Goal: Task Accomplishment & Management: Manage account settings

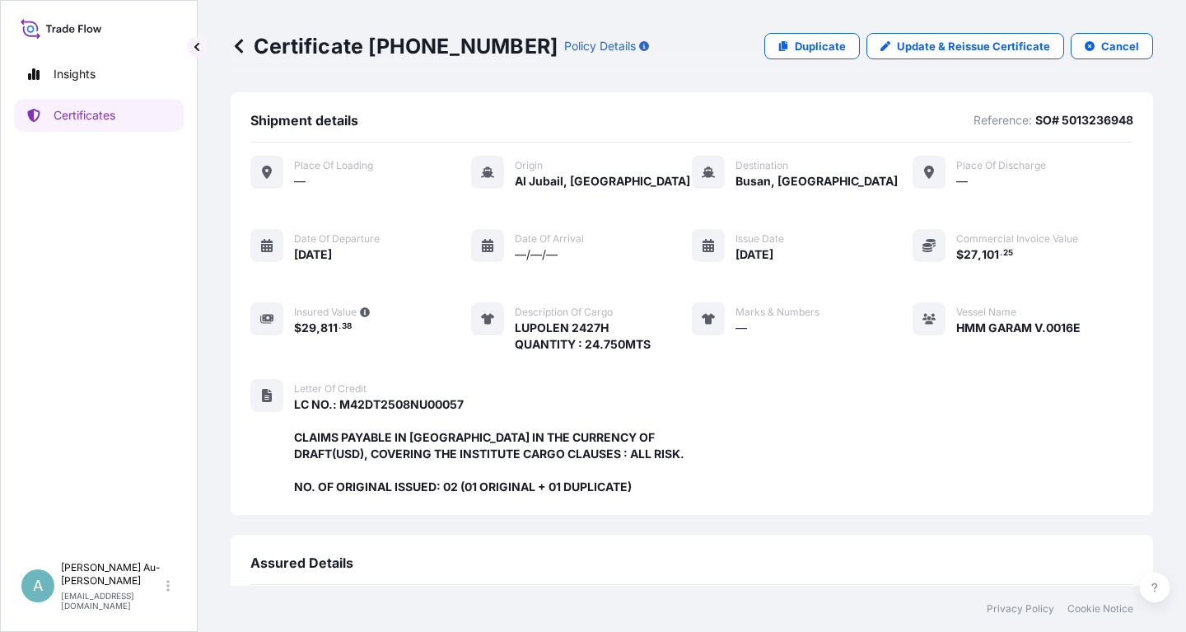
scroll to position [420, 0]
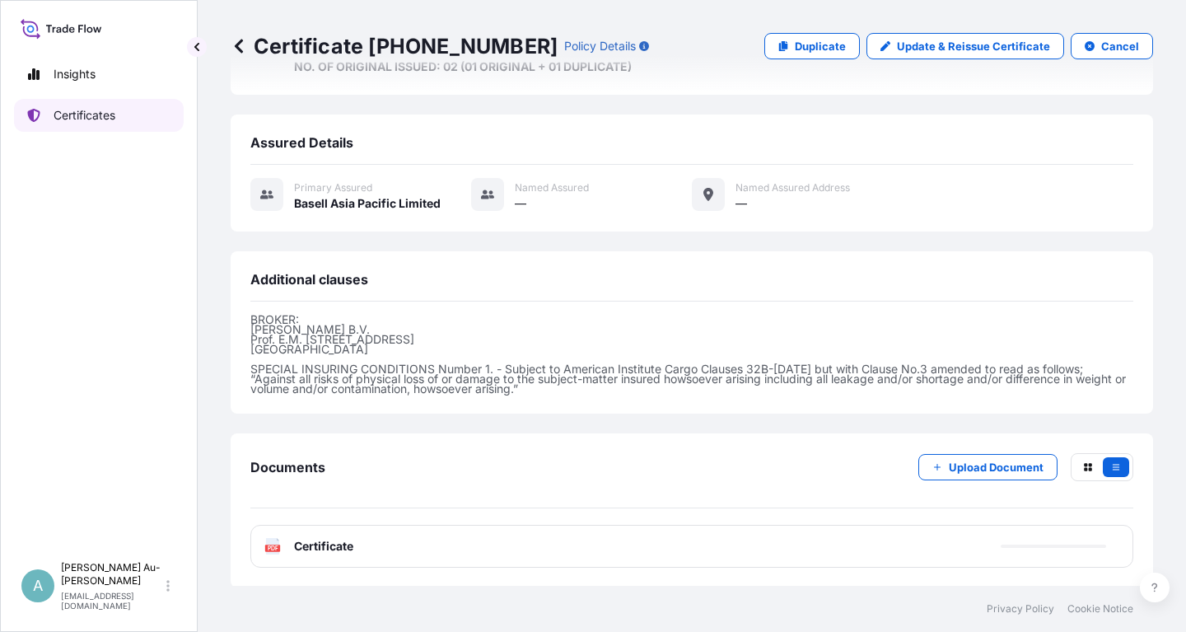
click at [106, 124] on link "Certificates" at bounding box center [99, 115] width 170 height 33
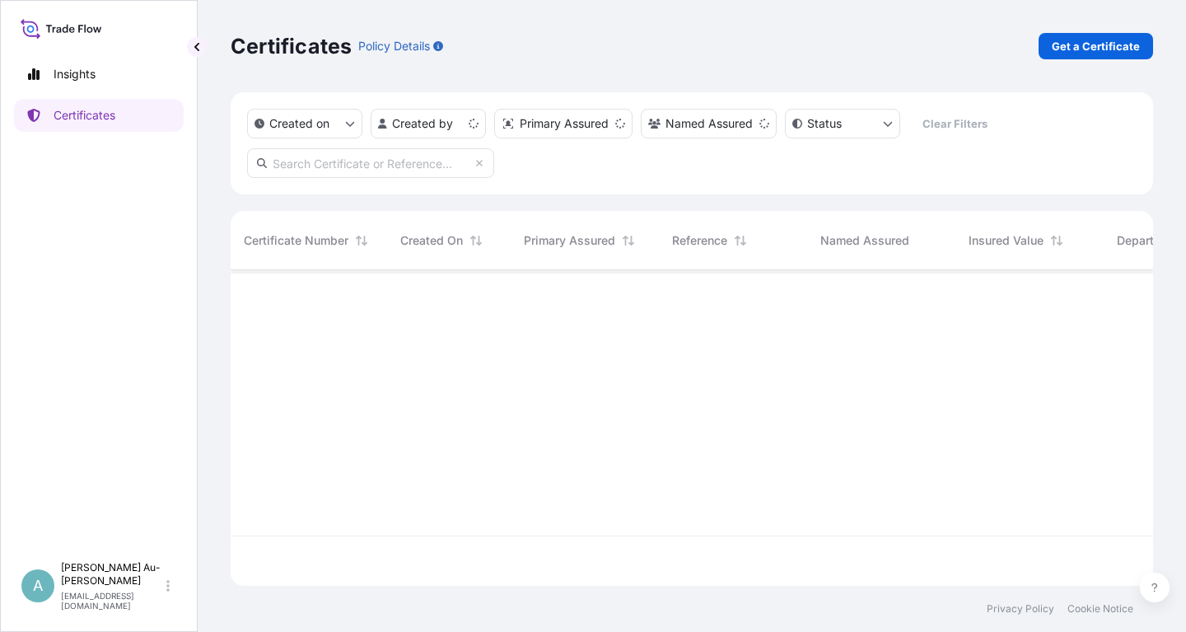
scroll to position [324, 922]
click at [343, 156] on input "text" at bounding box center [370, 163] width 247 height 30
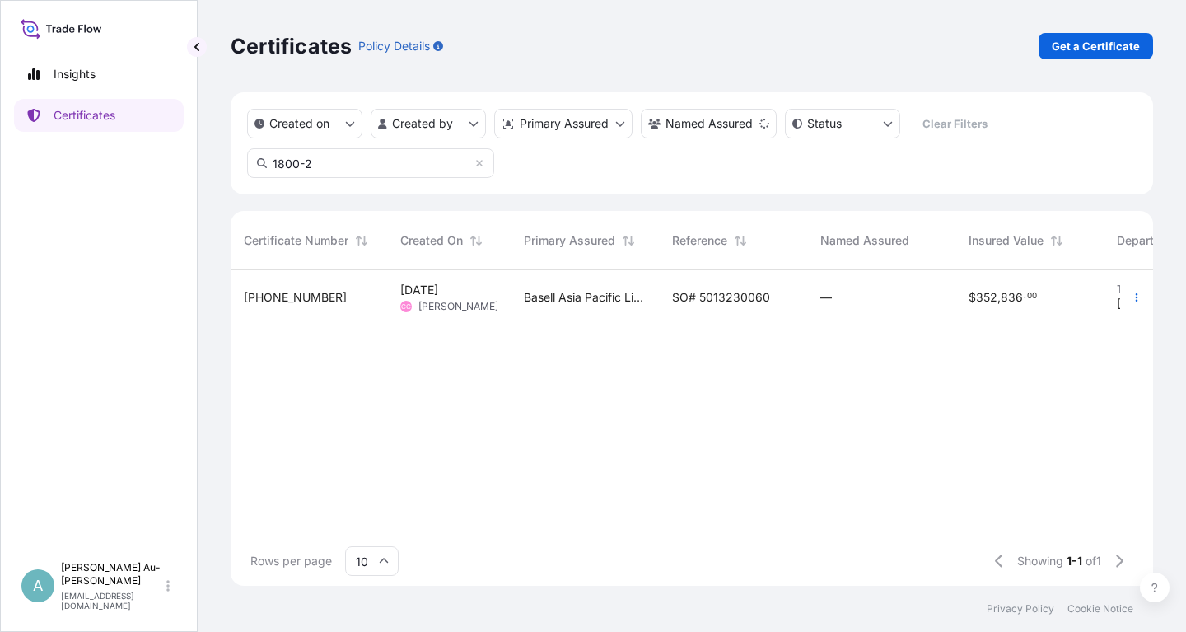
type input "1800-2"
click at [691, 301] on span "SO# 5013230060" at bounding box center [721, 297] width 98 height 16
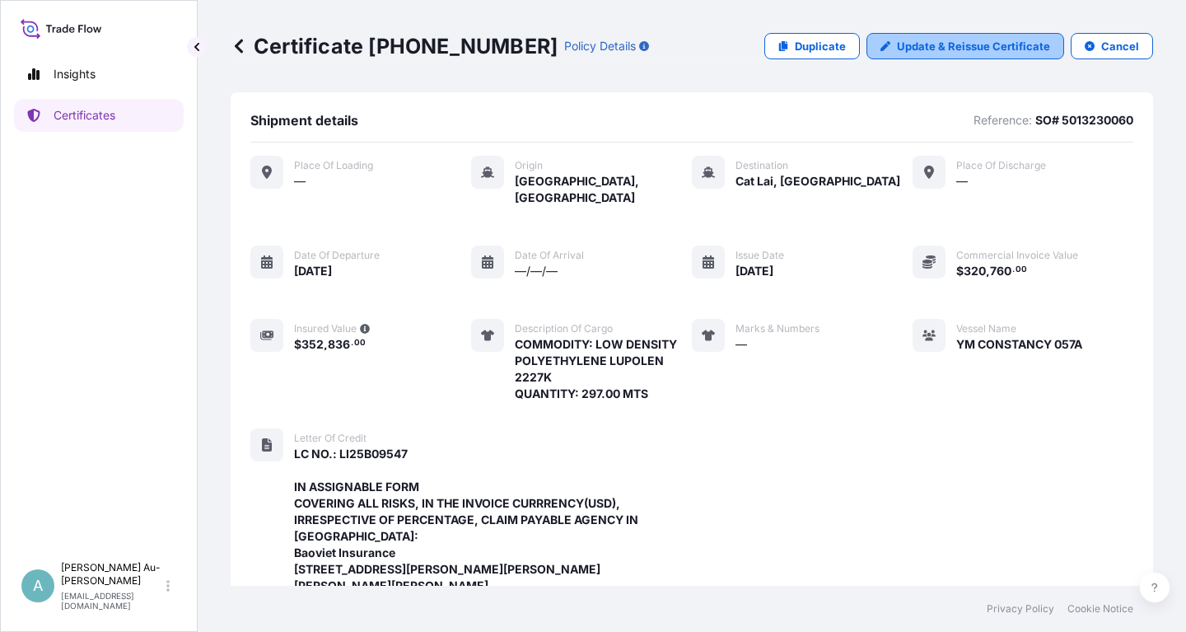
click at [930, 49] on p "Update & Reissue Certificate" at bounding box center [973, 46] width 153 height 16
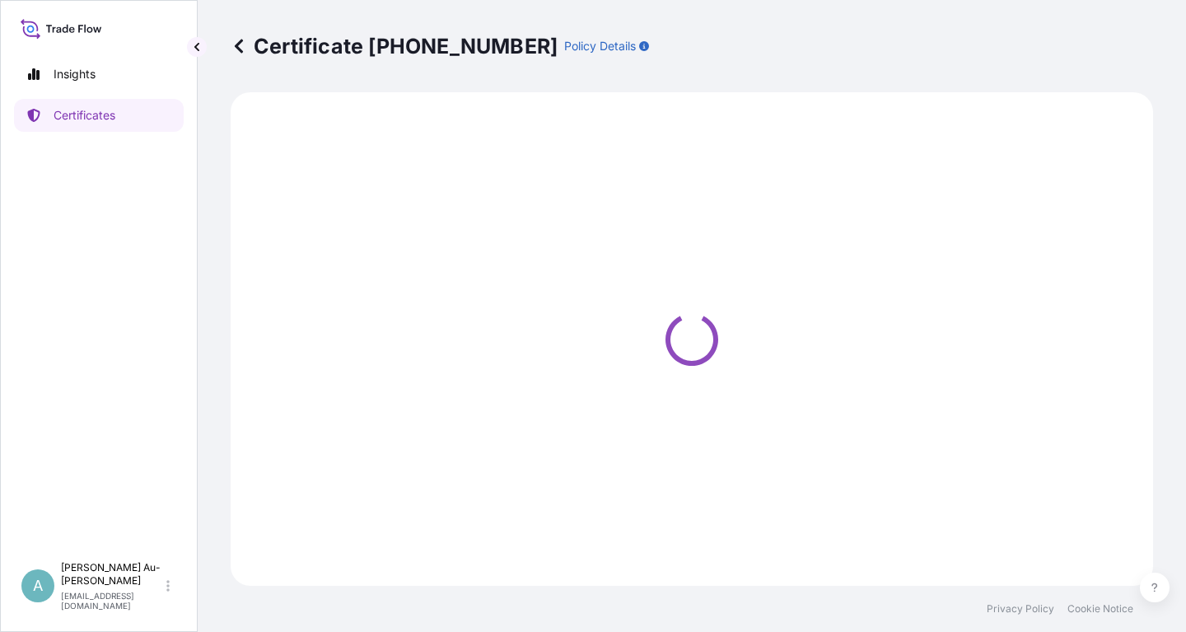
select select "Sea"
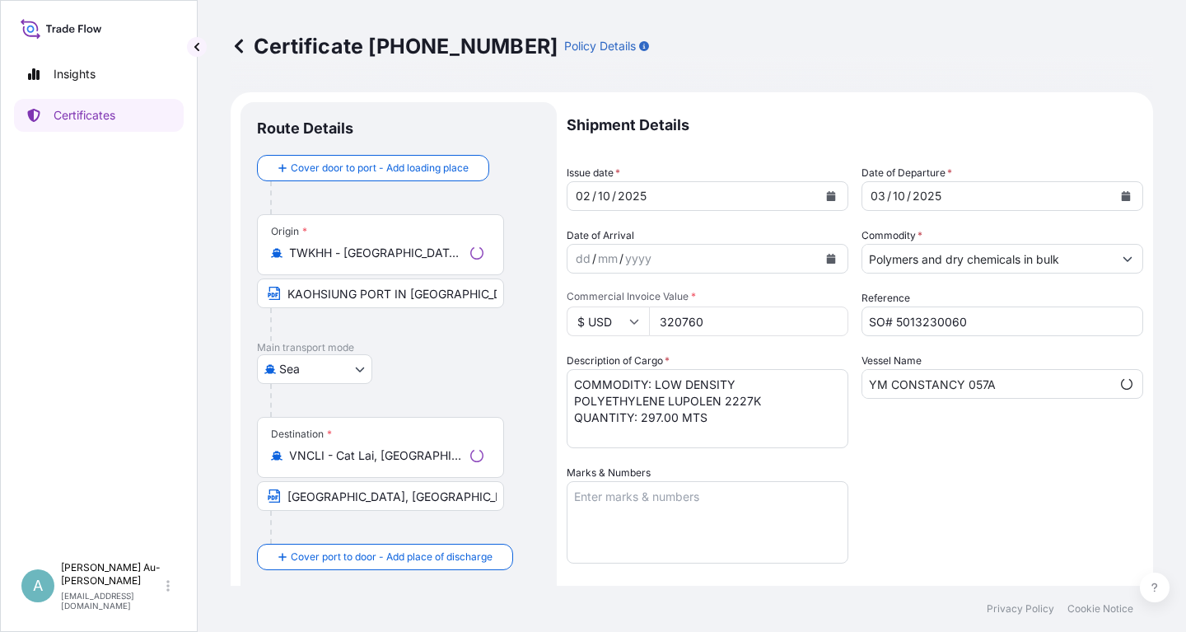
click at [969, 320] on input "SO# 5013230060" at bounding box center [1002, 321] width 282 height 30
select select "32034"
type input "SO# 5013230060-1"
click at [839, 195] on button "Calendar" at bounding box center [831, 196] width 26 height 26
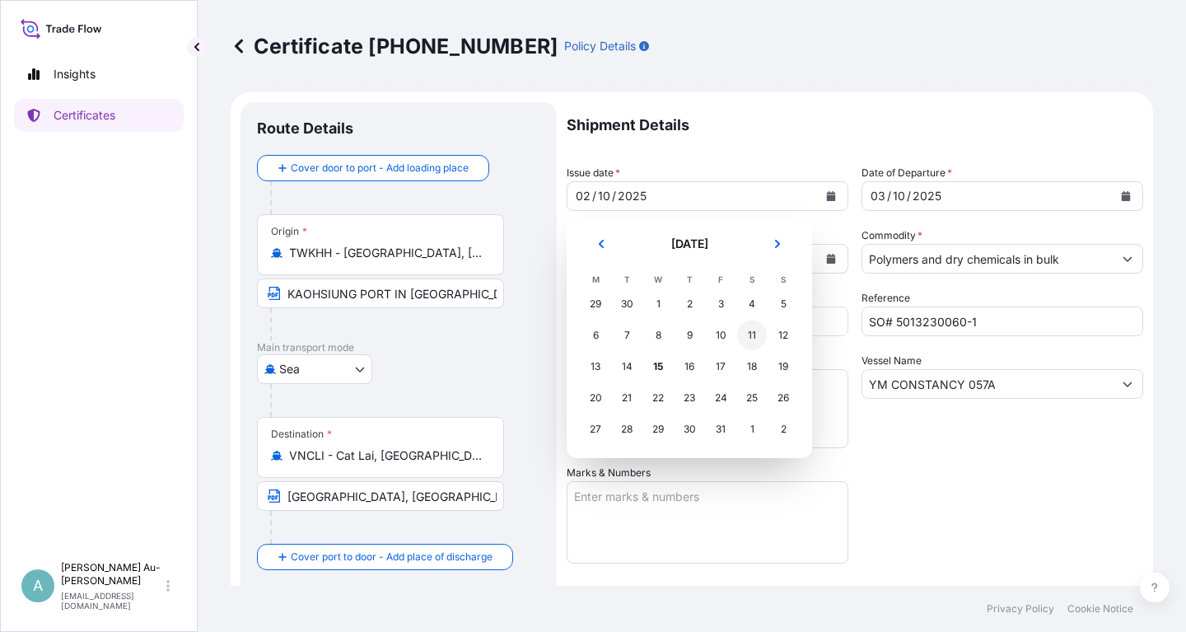
click at [748, 331] on div "11" at bounding box center [752, 335] width 30 height 30
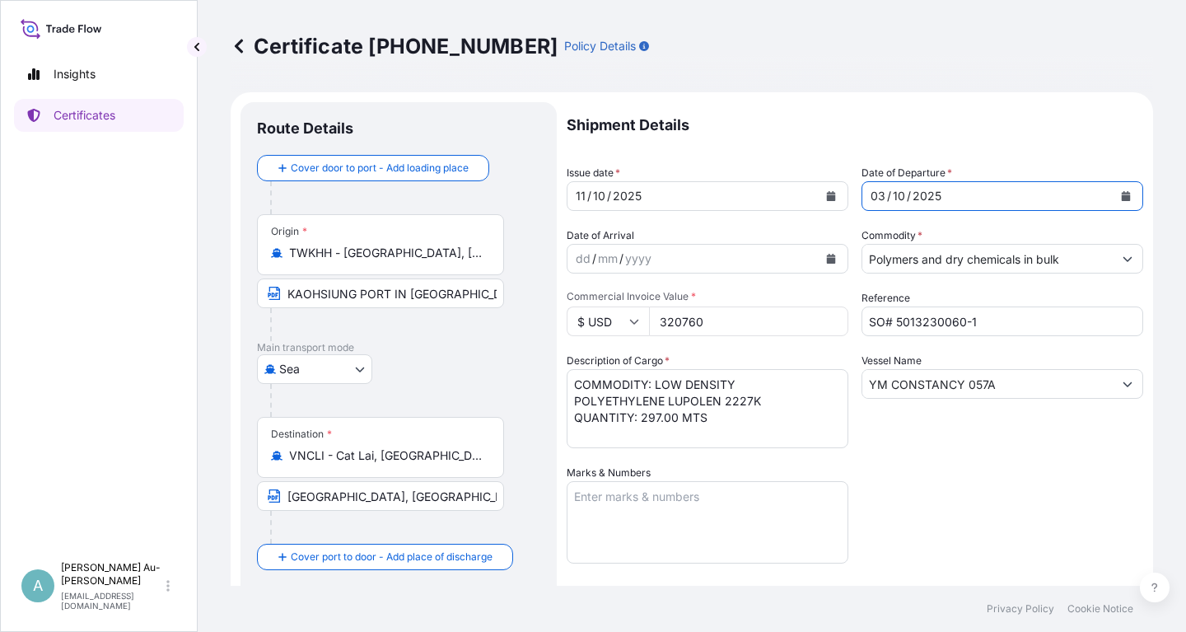
click at [1122, 190] on button "Calendar" at bounding box center [1125, 196] width 26 height 26
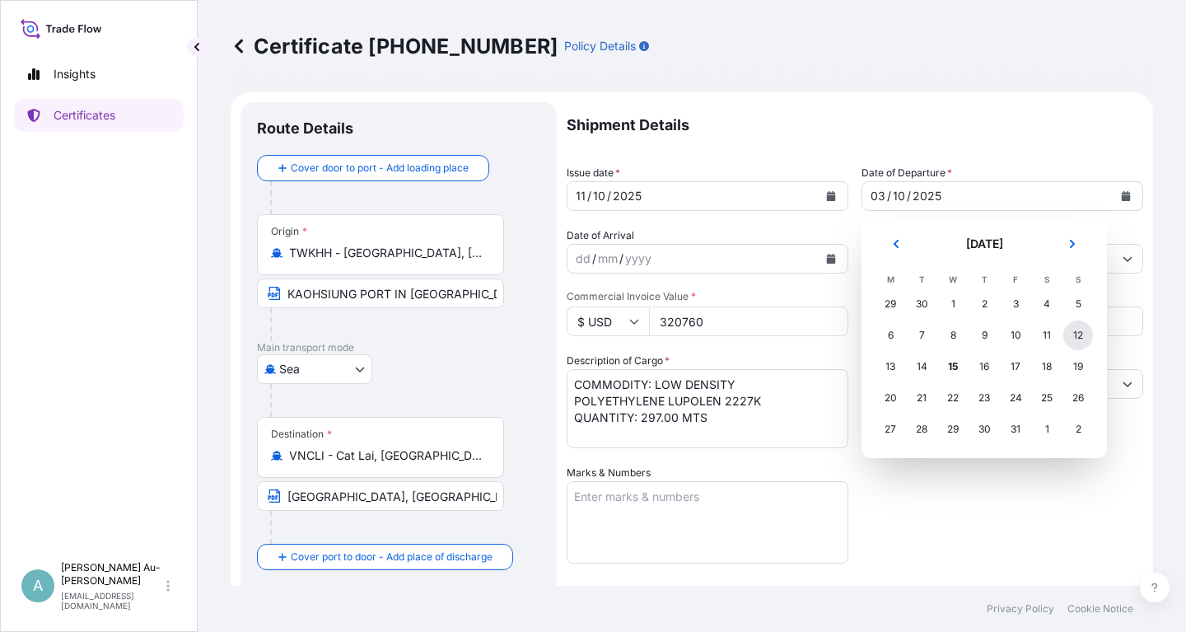
click at [1084, 335] on div "12" at bounding box center [1078, 335] width 30 height 30
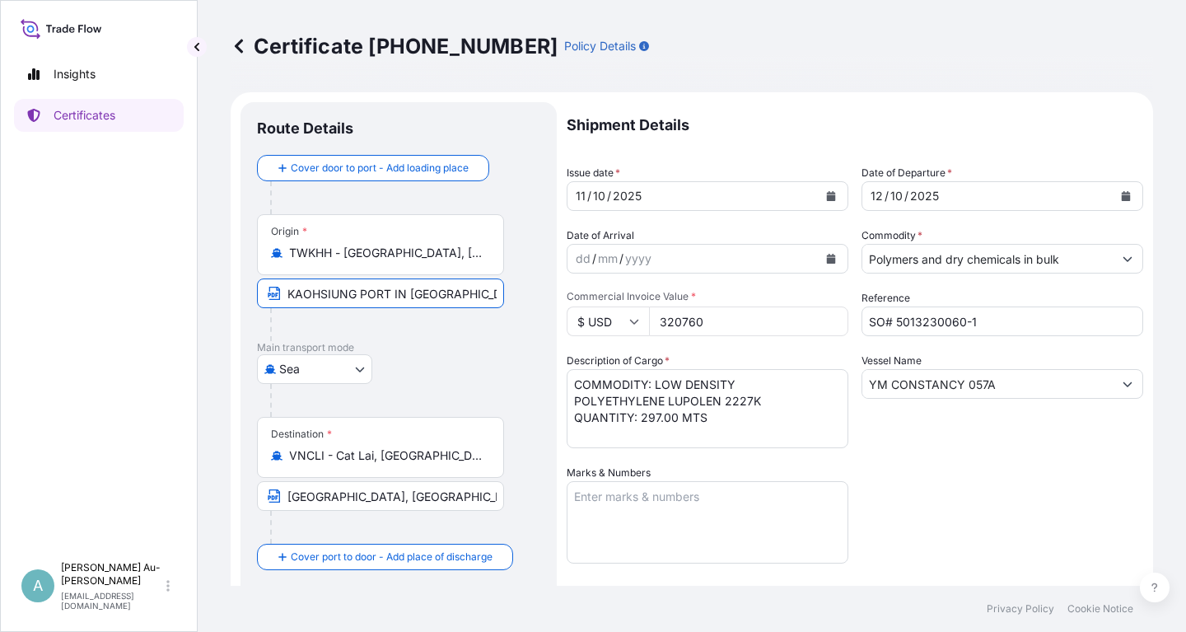
click at [403, 295] on input "KAOHSIUNG PORT IN [GEOGRAPHIC_DATA]" at bounding box center [380, 293] width 247 height 30
type input "KAOHSIUNG PORT, [GEOGRAPHIC_DATA]"
drag, startPoint x: 1025, startPoint y: 469, endPoint x: 1018, endPoint y: 465, distance: 8.5
click at [1022, 469] on div "Shipment Details Issue date * [DATE] Date of Departure * [DATE] Date of Arrival…" at bounding box center [854, 525] width 576 height 847
drag, startPoint x: 1001, startPoint y: 385, endPoint x: 678, endPoint y: 608, distance: 392.4
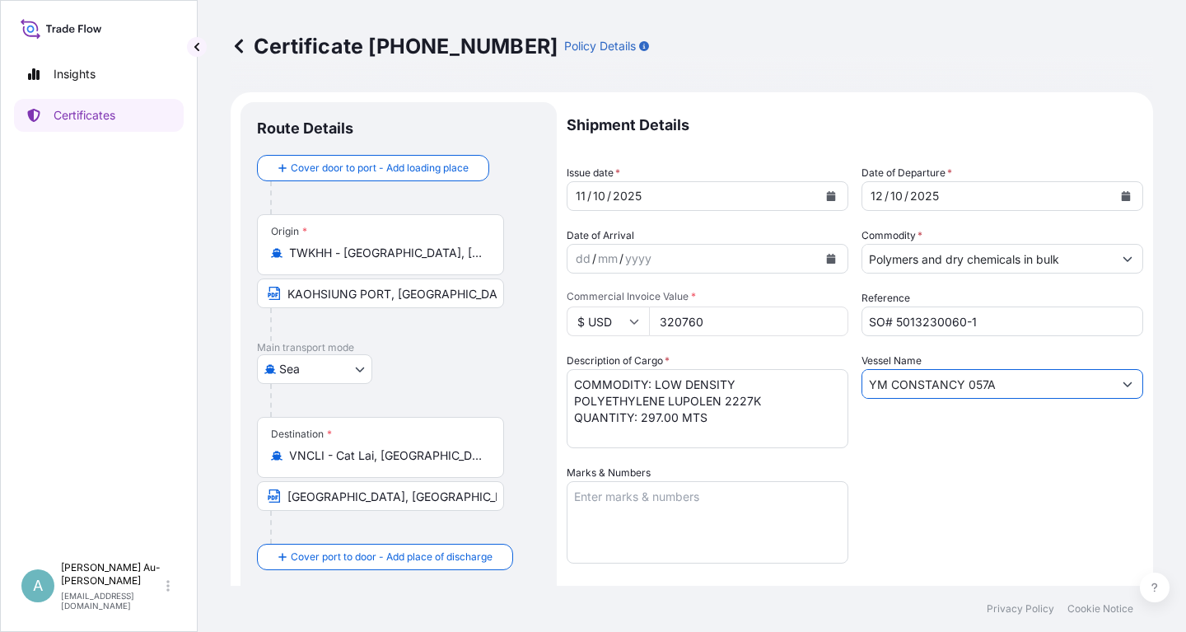
click at [862, 399] on input "YM CONSTANCY 057A" at bounding box center [987, 384] width 250 height 30
click at [1034, 469] on div "Shipment Details Issue date * [DATE] Date of Departure * [DATE] Date of Arrival…" at bounding box center [854, 525] width 576 height 847
drag, startPoint x: 1005, startPoint y: 379, endPoint x: 837, endPoint y: 402, distance: 170.4
click at [862, 399] on input "YM CONSTANCY 057A" at bounding box center [987, 384] width 250 height 30
paste input "UNI-PREMIER 0340-437S"
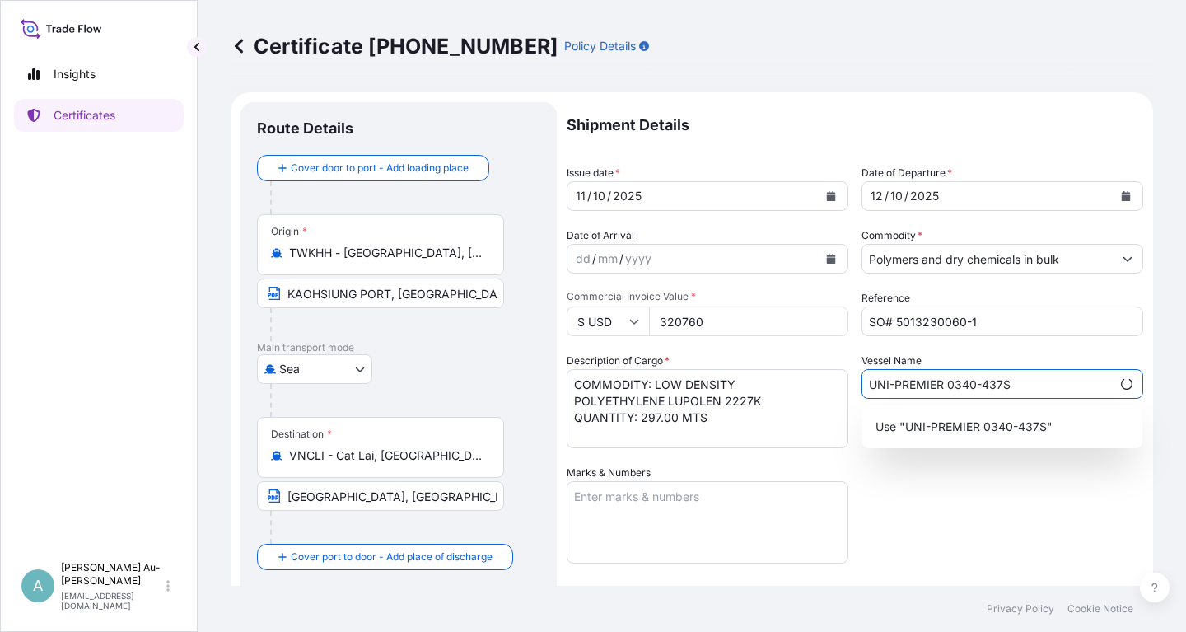
type input "UNI-PREMIER 0340-437S"
click at [1015, 520] on div "Shipment Details Issue date * [DATE] Date of Departure * [DATE] Date of Arrival…" at bounding box center [854, 525] width 576 height 847
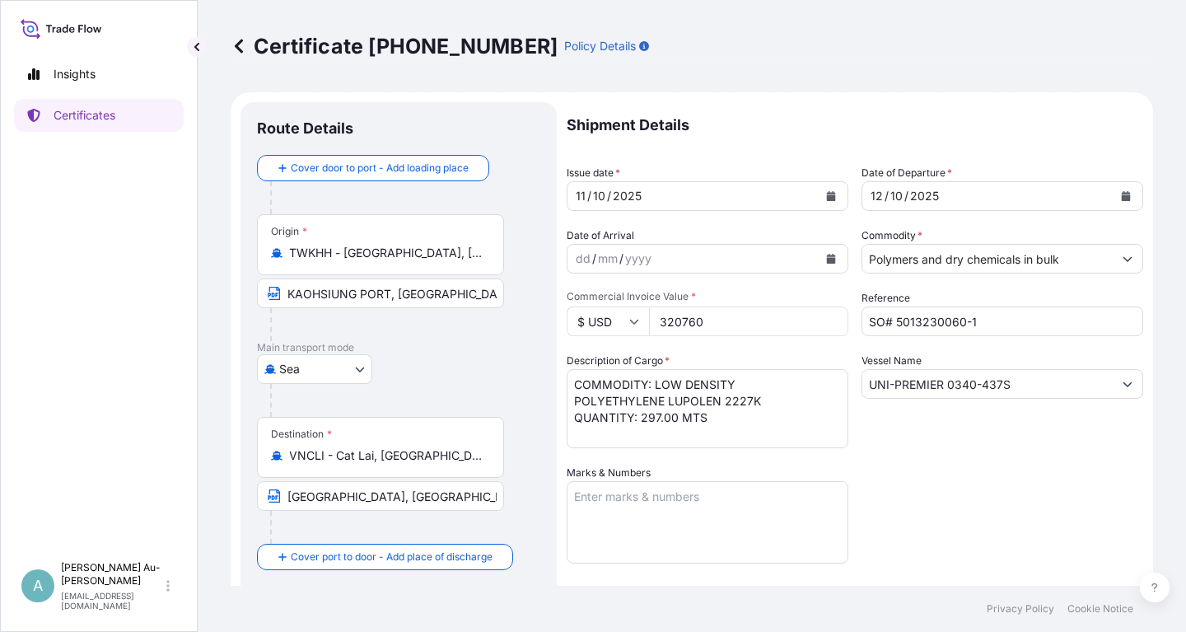
click at [716, 319] on input "320760" at bounding box center [748, 321] width 199 height 30
click at [668, 322] on input "3106920" at bounding box center [748, 321] width 199 height 30
type input "106920"
click at [986, 488] on div "Shipment Details Issue date * [DATE] Date of Departure * [DATE] Date of Arrival…" at bounding box center [854, 525] width 576 height 847
drag, startPoint x: 944, startPoint y: 473, endPoint x: 932, endPoint y: 469, distance: 12.5
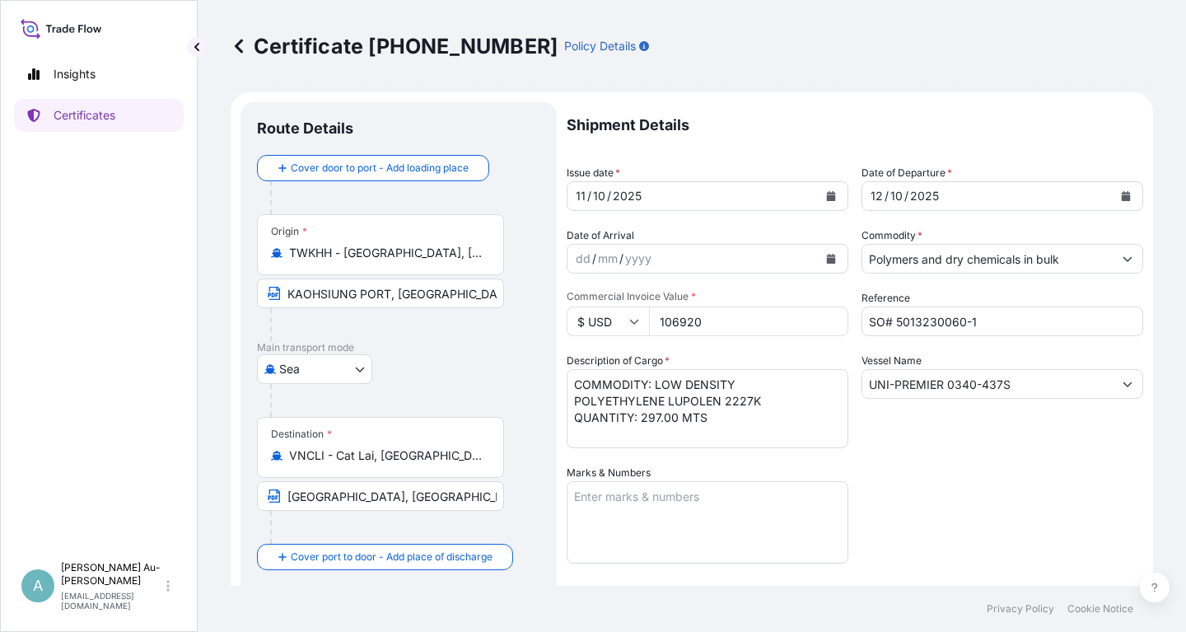
click at [942, 473] on div "Shipment Details Issue date * [DATE] Date of Departure * [DATE] Date of Arrival…" at bounding box center [854, 525] width 576 height 847
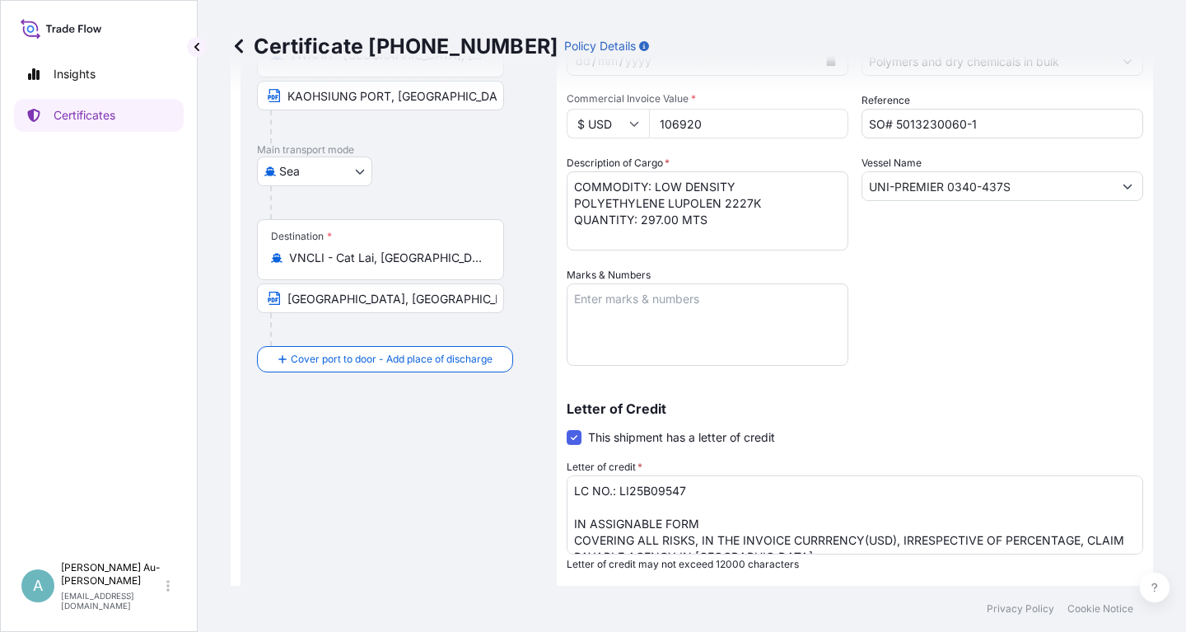
drag, startPoint x: 661, startPoint y: 221, endPoint x: 670, endPoint y: 226, distance: 10.3
click at [661, 221] on textarea "COMMODITY: LOW DENSITY POLYETHYLENE LUPOLEN 2227K QUANTITY: 297.00 MTS" at bounding box center [707, 210] width 282 height 79
type textarea "COMMODITY: LOW DENSITY POLYETHYLENE LUPOLEN 2227K QUANTITY: 99.00 MTS"
drag, startPoint x: 1014, startPoint y: 351, endPoint x: 1004, endPoint y: 338, distance: 15.8
click at [1009, 346] on div "Shipment Details Issue date * [DATE] Date of Departure * [DATE] Date of Arrival…" at bounding box center [854, 327] width 576 height 847
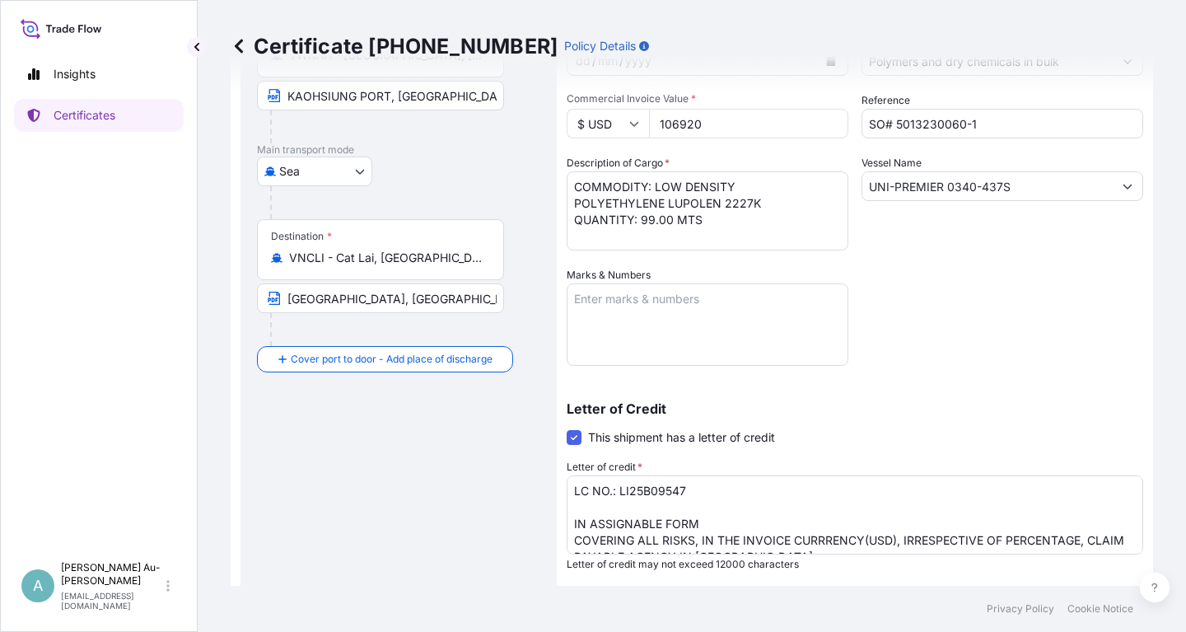
scroll to position [410, 0]
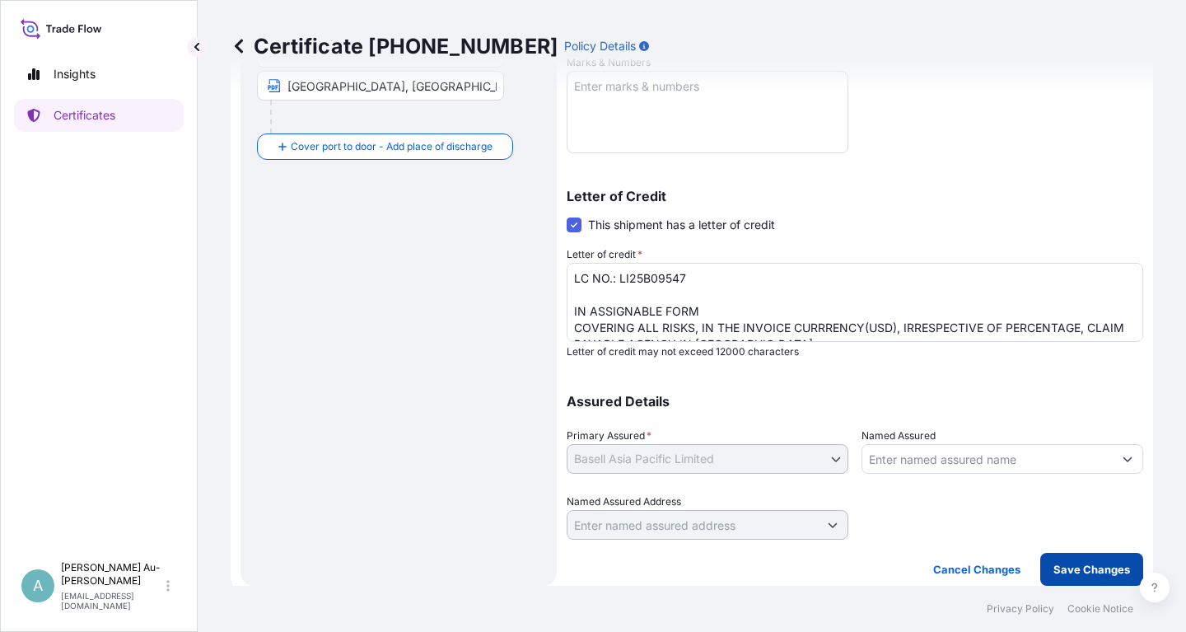
click at [1089, 576] on p "Save Changes" at bounding box center [1091, 569] width 77 height 16
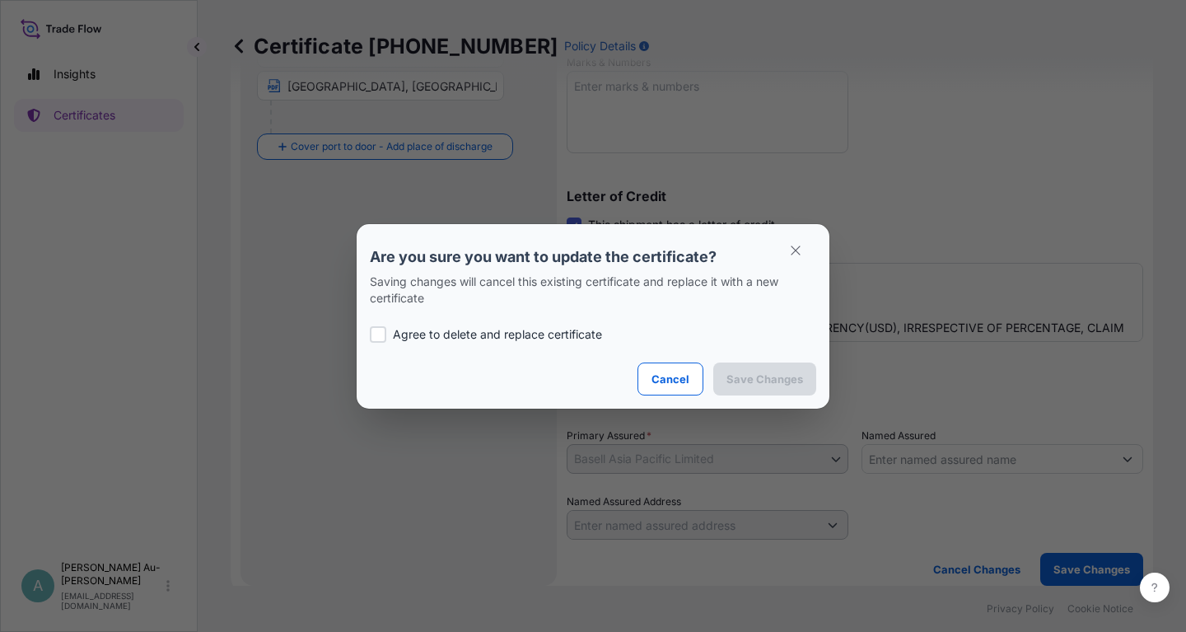
click at [533, 333] on p "Agree to delete and replace certificate" at bounding box center [497, 334] width 209 height 16
checkbox input "true"
click at [738, 381] on p "Save Changes" at bounding box center [764, 379] width 77 height 16
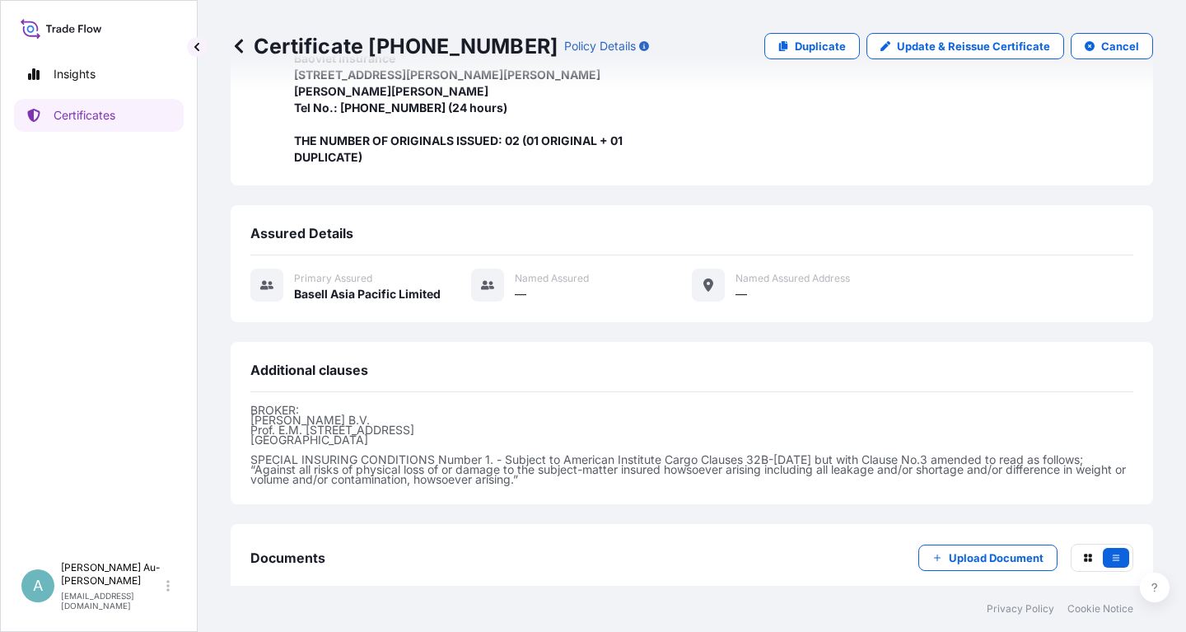
scroll to position [568, 0]
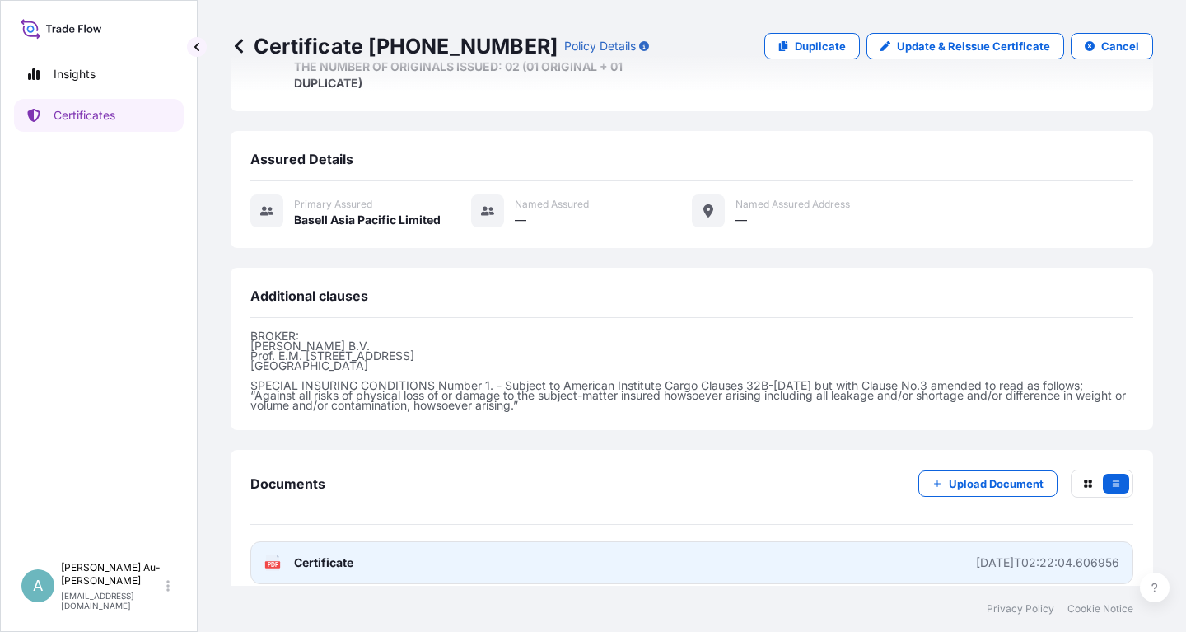
click at [491, 543] on link "PDF Certificate [DATE]T02:22:04.606956" at bounding box center [691, 562] width 883 height 43
